Goal: Navigation & Orientation: Understand site structure

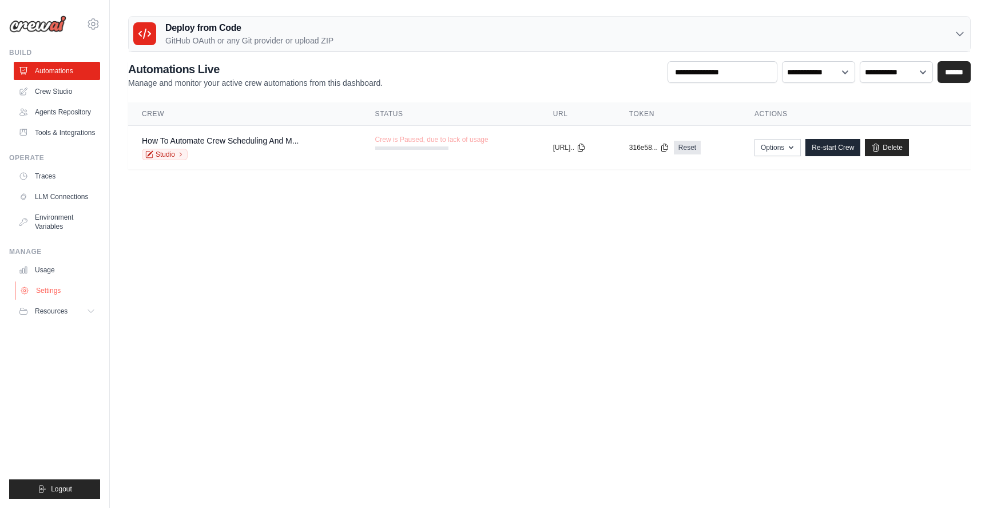
click at [32, 288] on link "Settings" at bounding box center [58, 291] width 86 height 18
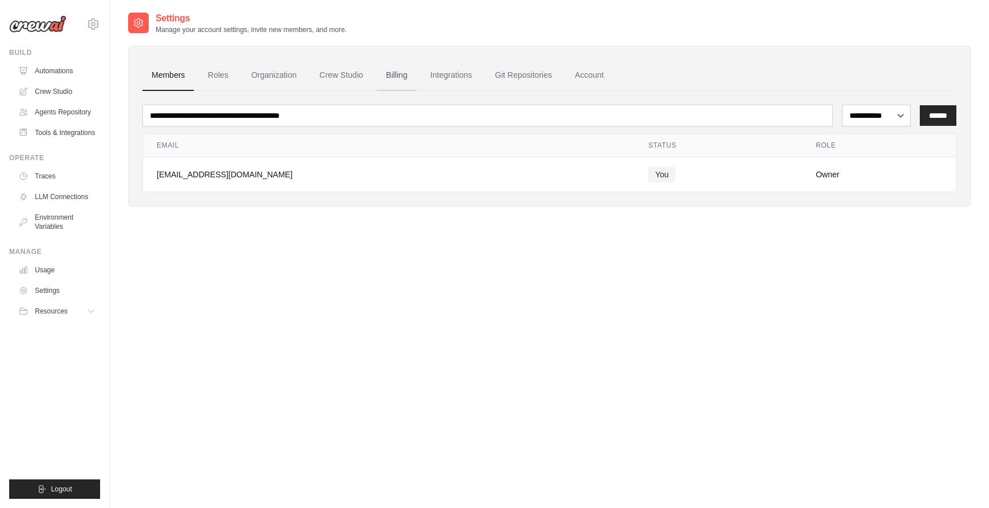
click at [397, 82] on link "Billing" at bounding box center [396, 75] width 39 height 31
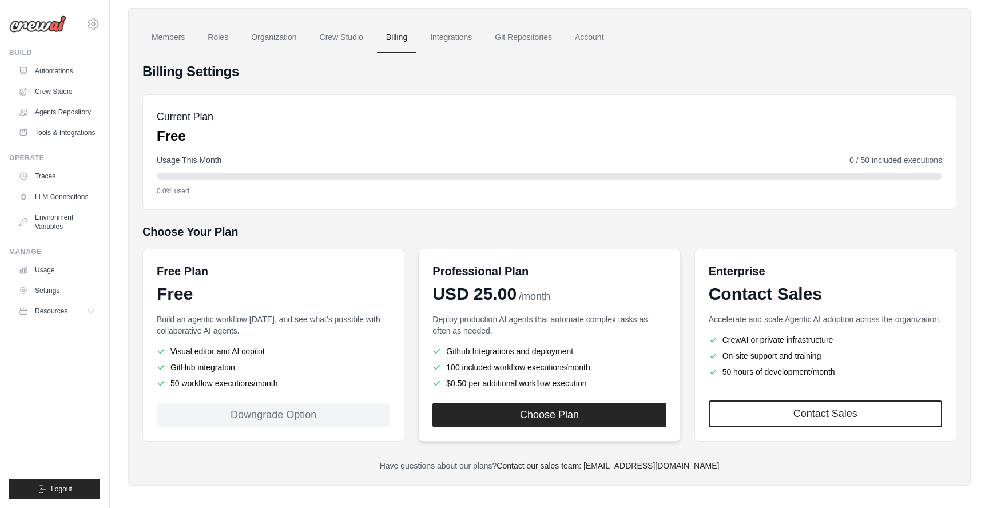
scroll to position [45, 0]
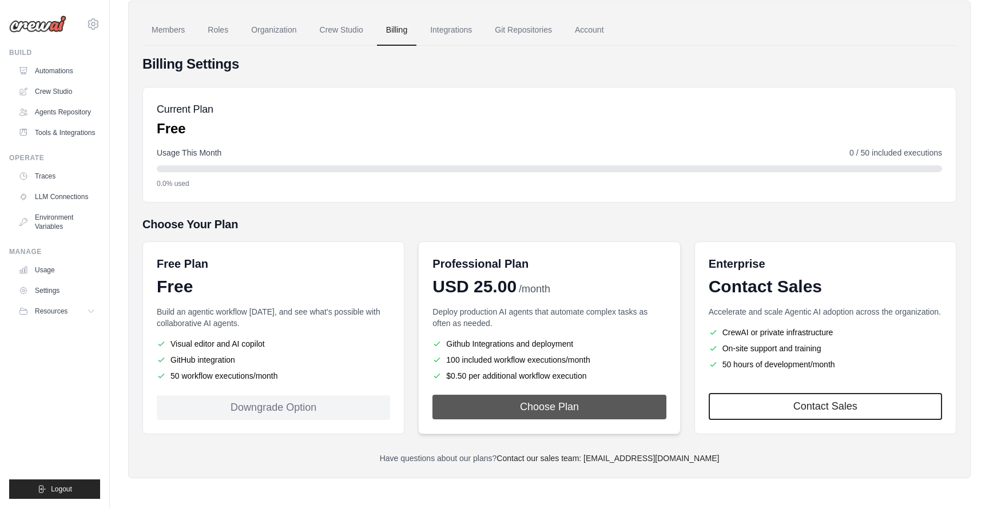
click at [470, 401] on button "Choose Plan" at bounding box center [549, 407] width 233 height 25
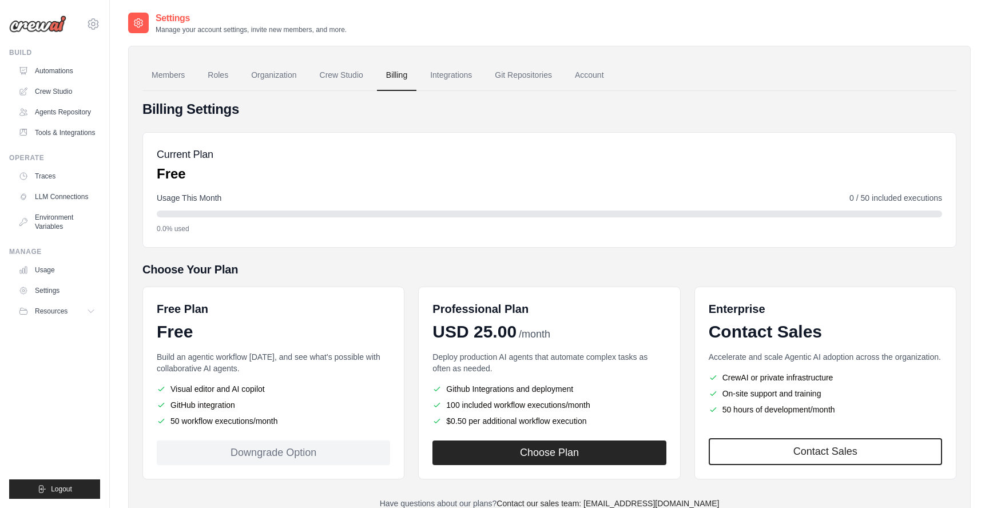
scroll to position [45, 0]
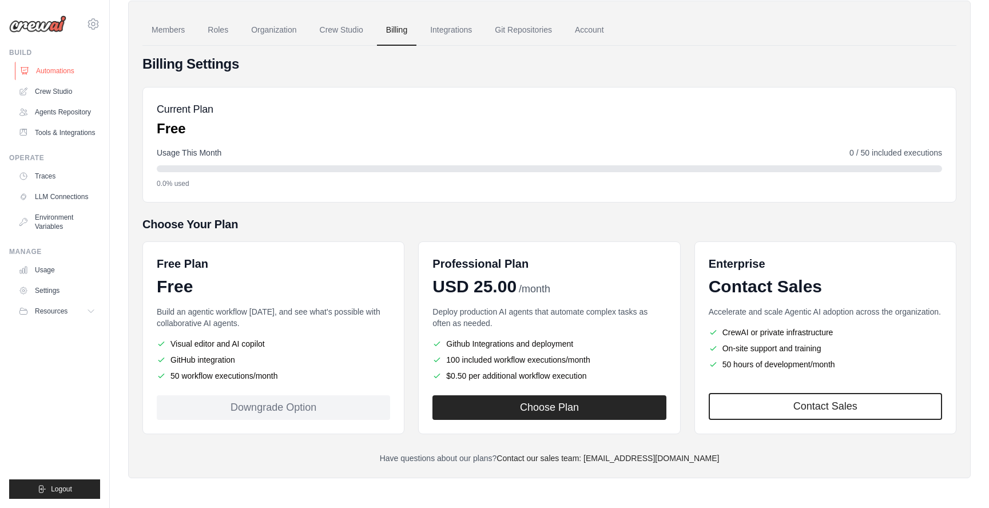
click at [61, 70] on link "Automations" at bounding box center [58, 71] width 86 height 18
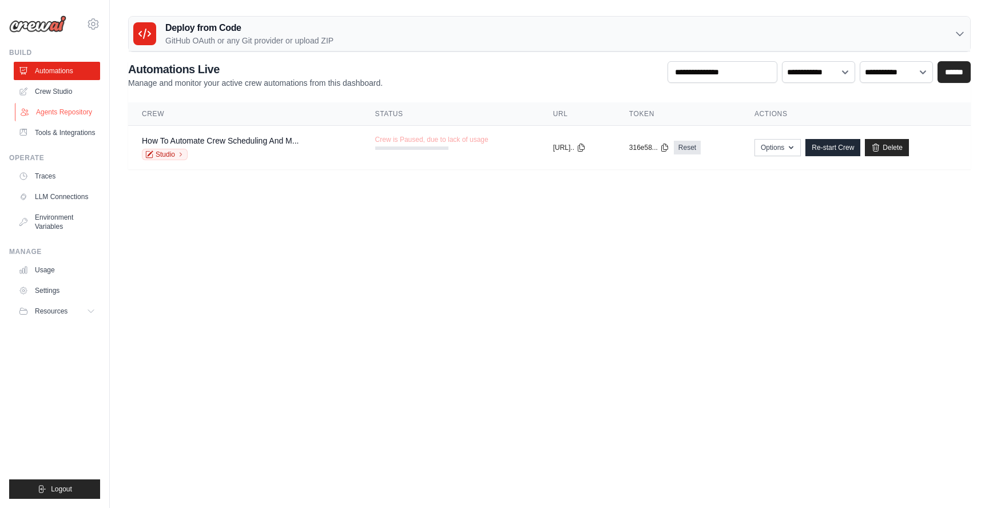
click at [56, 110] on link "Agents Repository" at bounding box center [58, 112] width 86 height 18
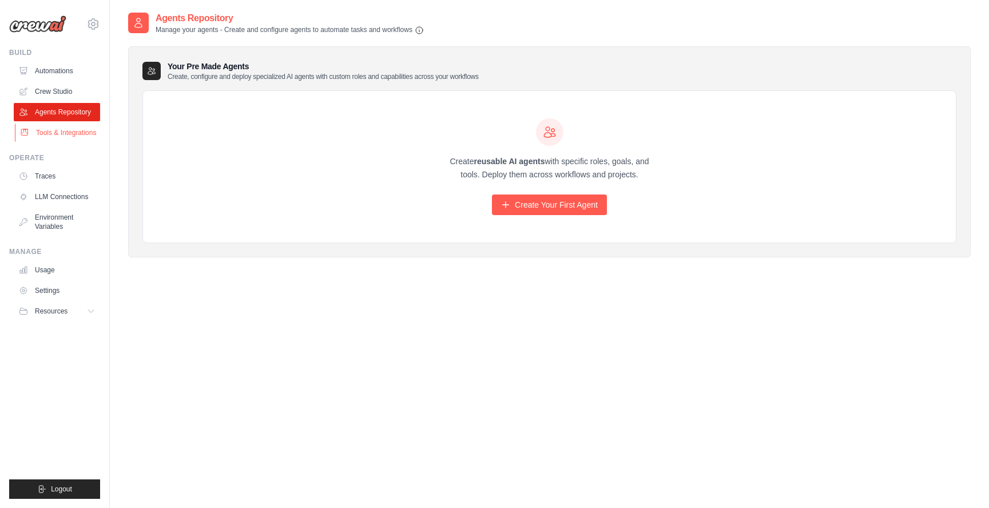
click at [76, 137] on link "Tools & Integrations" at bounding box center [58, 133] width 86 height 18
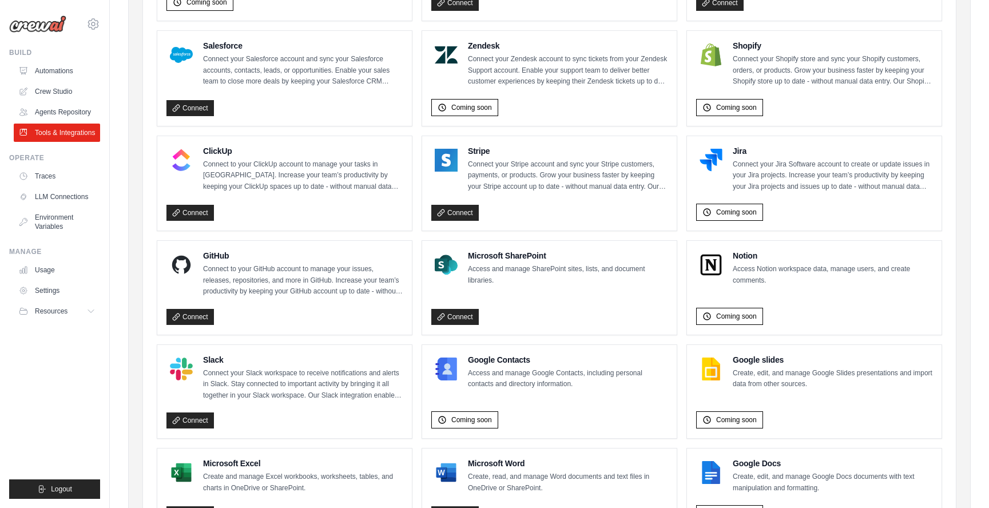
scroll to position [601, 0]
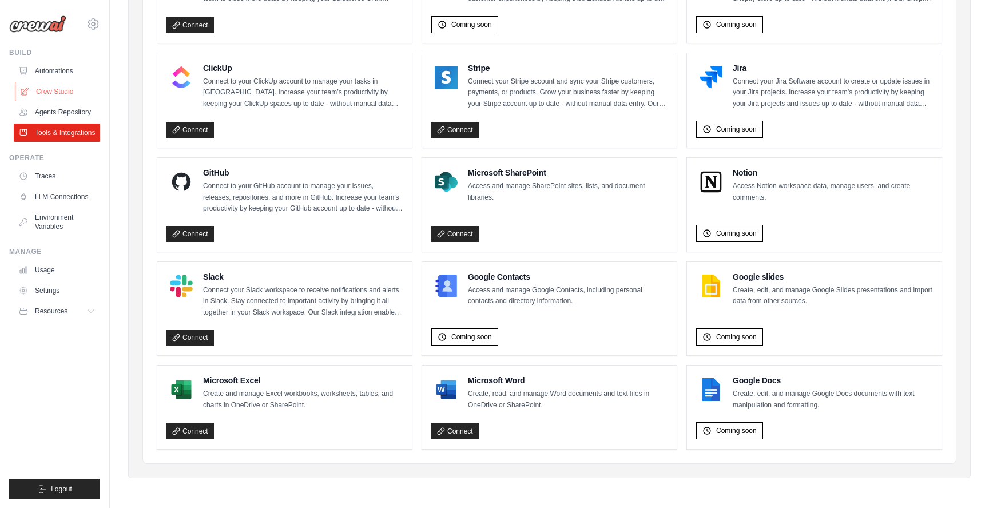
click at [43, 89] on link "Crew Studio" at bounding box center [58, 91] width 86 height 18
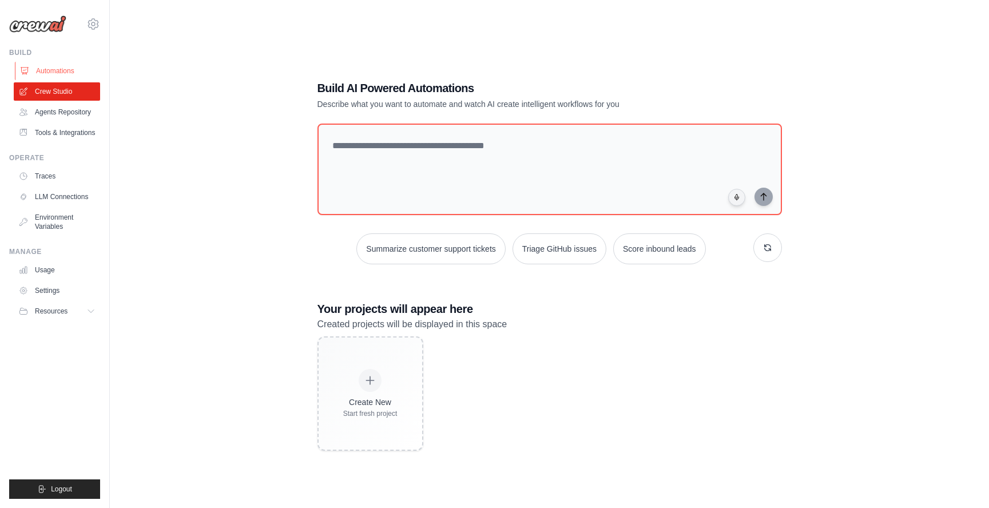
click at [38, 72] on link "Automations" at bounding box center [58, 71] width 86 height 18
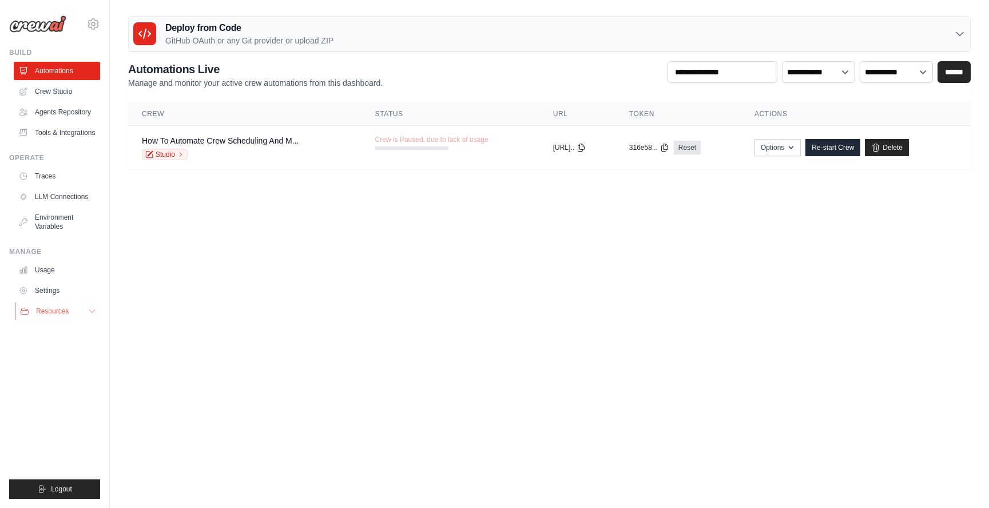
click at [60, 307] on button "Resources" at bounding box center [58, 311] width 86 height 18
click at [61, 128] on link "Tools & Integrations" at bounding box center [58, 133] width 86 height 18
